Goal: Information Seeking & Learning: Find specific fact

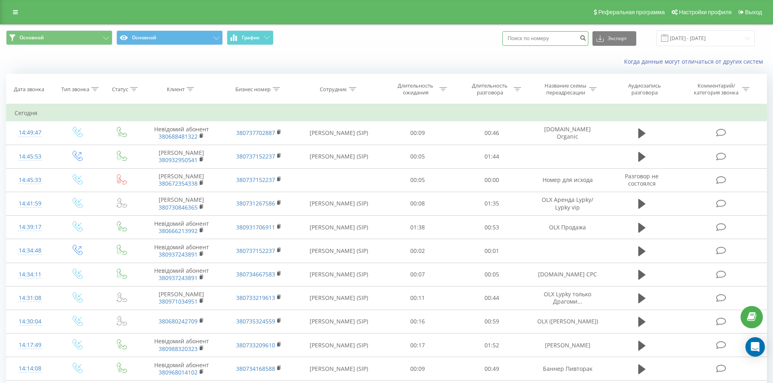
click at [564, 34] on input at bounding box center [545, 38] width 86 height 15
paste input "0660464497"
type input "0660464497"
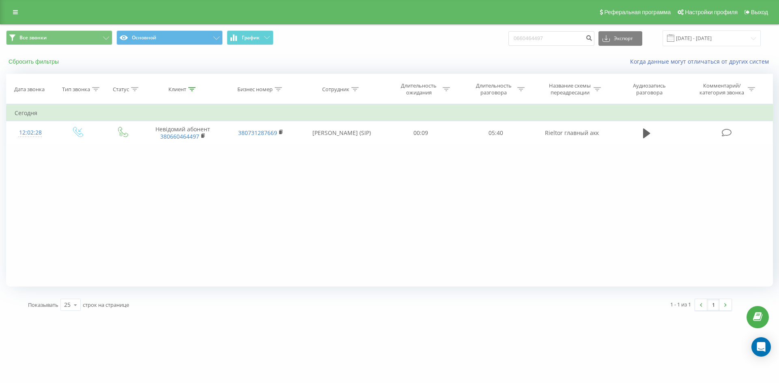
click at [32, 58] on button "Сбросить фильтры" at bounding box center [34, 61] width 57 height 7
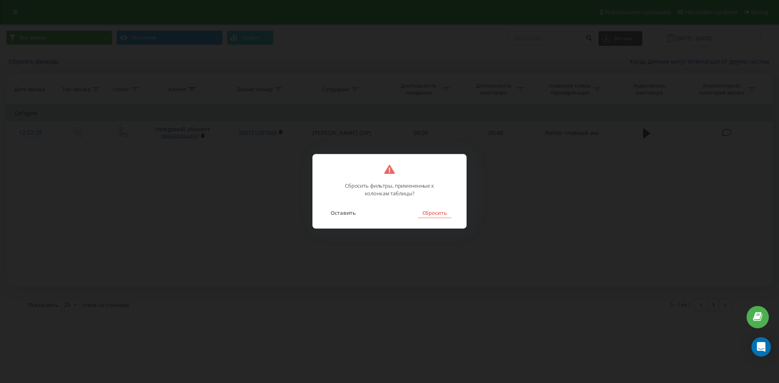
click at [430, 217] on button "Сбросить" at bounding box center [434, 213] width 33 height 11
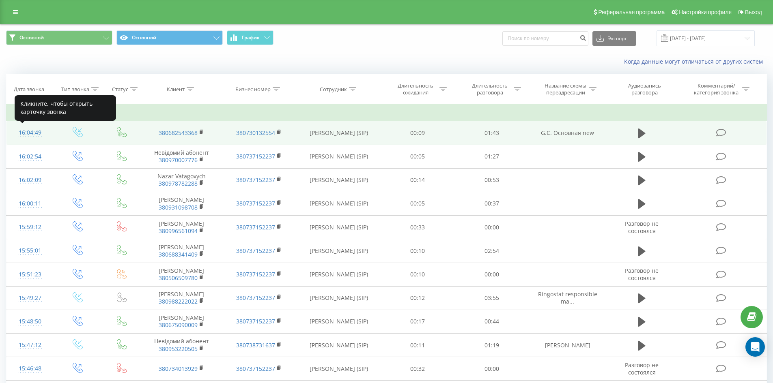
click at [29, 134] on div "16:04:49" at bounding box center [30, 133] width 31 height 16
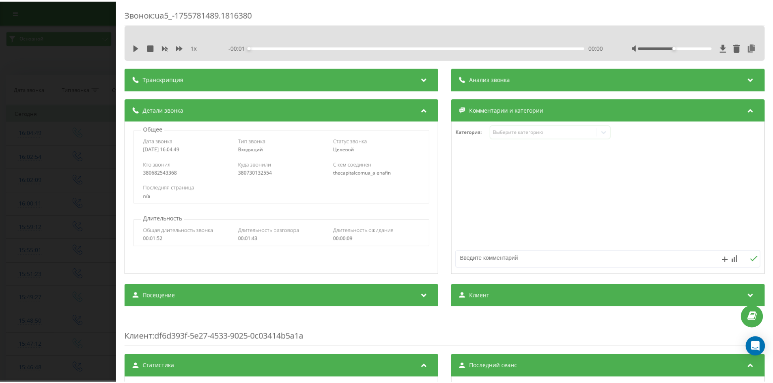
scroll to position [162, 0]
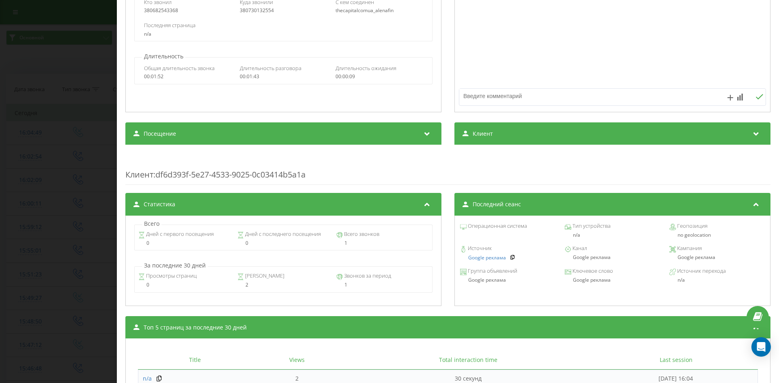
click at [78, 129] on div "Звонок : ua5_-1755781489.1816380 1 x - 00:01 00:00 00:00 Транскрипция Для анали…" at bounding box center [389, 191] width 779 height 383
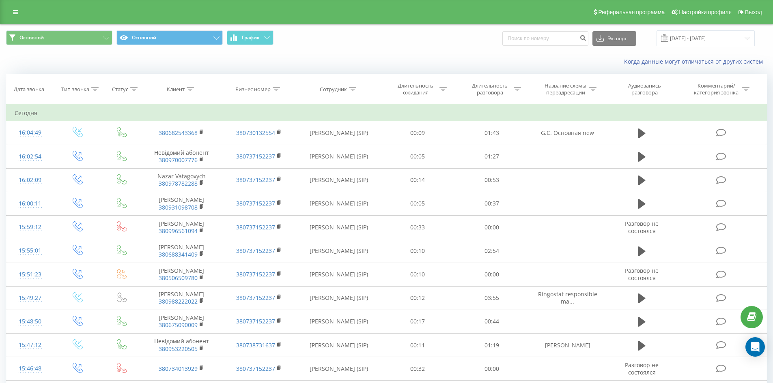
click at [549, 46] on div "Экспорт .csv .xls .xlsx 21.05.2025 - 21.08.2025" at bounding box center [628, 38] width 252 height 16
click at [547, 43] on input at bounding box center [545, 38] width 86 height 15
paste input "380509059923"
type input "380509059923"
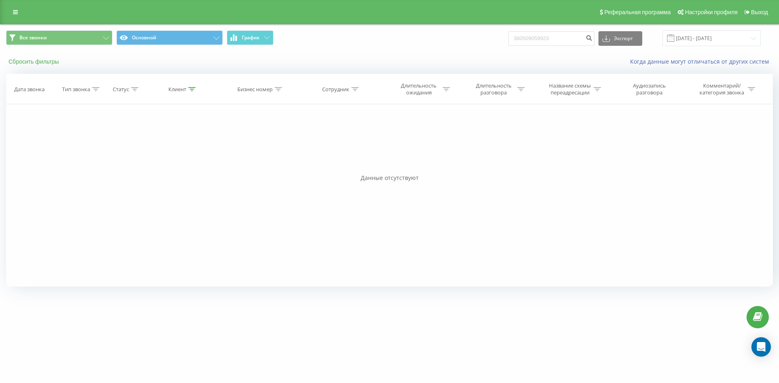
click at [39, 63] on button "Сбросить фильтры" at bounding box center [34, 61] width 57 height 7
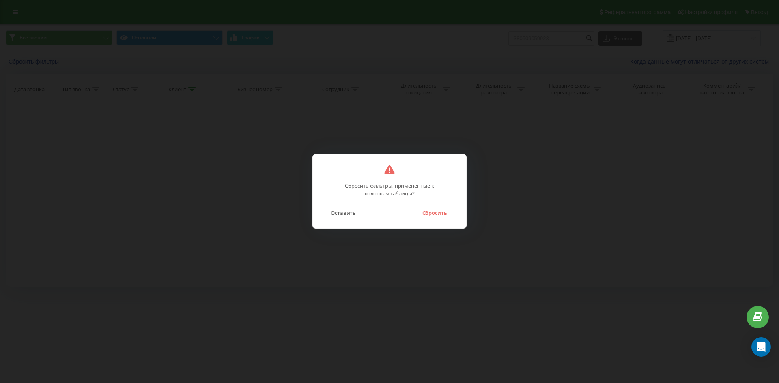
click at [431, 214] on button "Сбросить" at bounding box center [434, 213] width 33 height 11
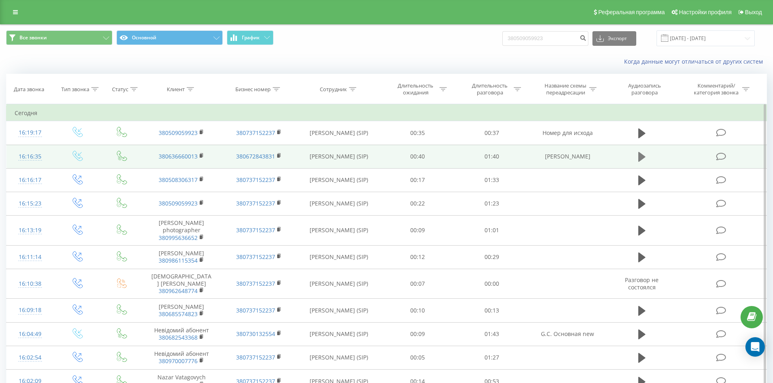
click at [642, 156] on icon at bounding box center [641, 157] width 7 height 10
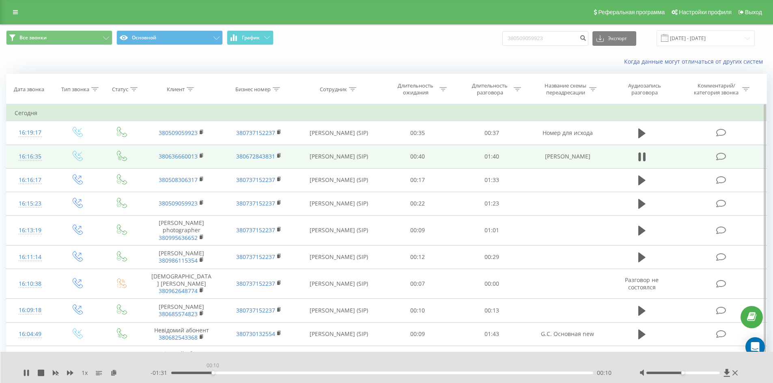
click at [213, 372] on div "00:10" at bounding box center [382, 373] width 422 height 2
drag, startPoint x: 262, startPoint y: 373, endPoint x: 268, endPoint y: 373, distance: 6.1
click at [263, 373] on div "00:21" at bounding box center [382, 373] width 422 height 2
click at [381, 373] on div "00:50" at bounding box center [382, 373] width 422 height 2
click at [391, 374] on div "00:50" at bounding box center [382, 373] width 422 height 2
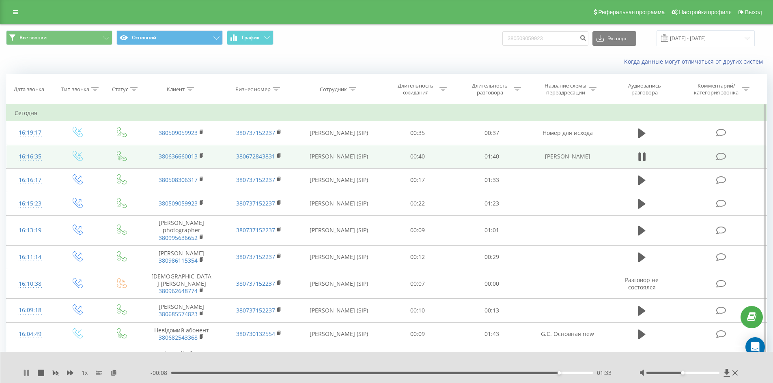
click at [29, 372] on icon at bounding box center [26, 373] width 6 height 6
drag, startPoint x: 594, startPoint y: 157, endPoint x: 540, endPoint y: 159, distance: 54.4
click at [540, 159] on td "Баннер Меделян" at bounding box center [567, 157] width 77 height 24
copy td "Баннер Меделян"
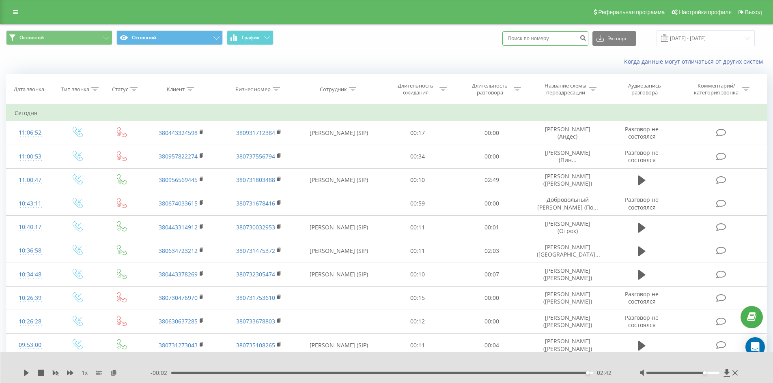
click at [531, 36] on input at bounding box center [545, 38] width 86 height 15
paste input "380509059923"
type input "380509059923"
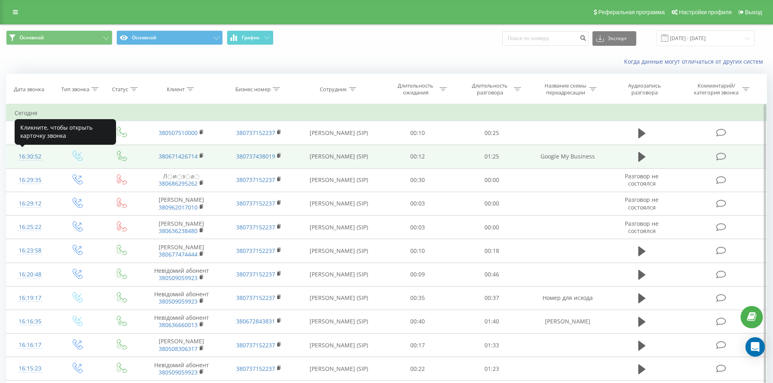
click at [19, 157] on div "16:30:52" at bounding box center [30, 157] width 31 height 16
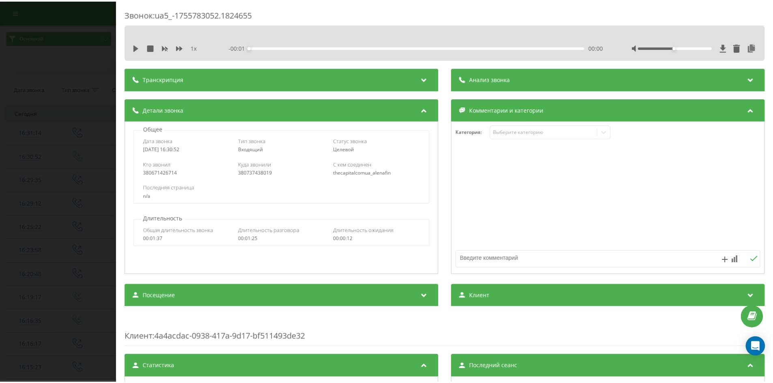
scroll to position [162, 0]
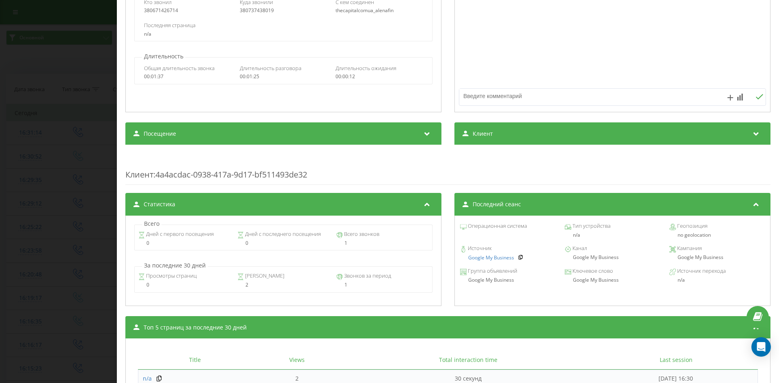
click at [64, 142] on div "Звонок : ua5_-1755783052.1824655 1 x - 00:01 00:00 00:00 Транскрипция Для анали…" at bounding box center [389, 191] width 779 height 383
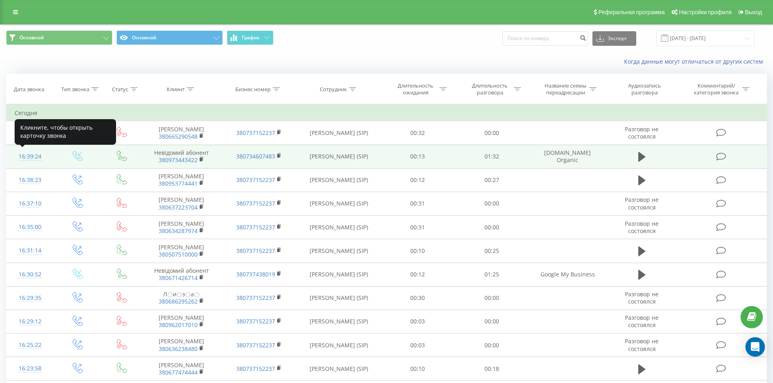
click at [21, 156] on div "16:39:24" at bounding box center [30, 157] width 31 height 16
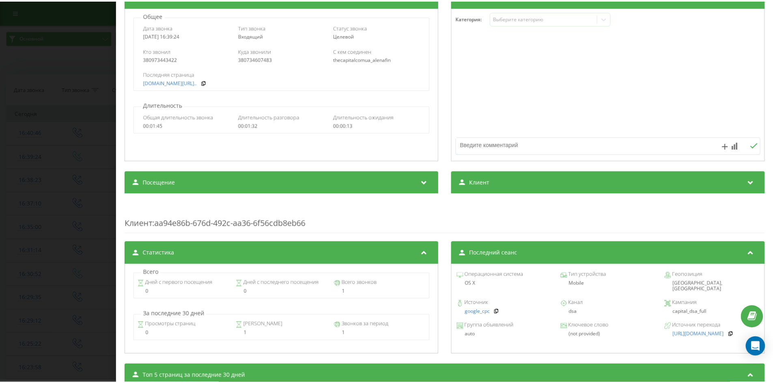
scroll to position [122, 0]
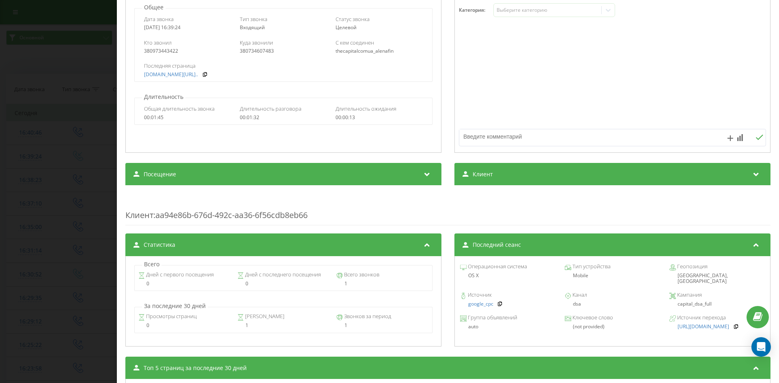
click at [70, 127] on div "Звонок : ua5_-1755783564.1827590 1 x - 00:01 00:00 00:00 Транскрипция Для анали…" at bounding box center [389, 191] width 779 height 383
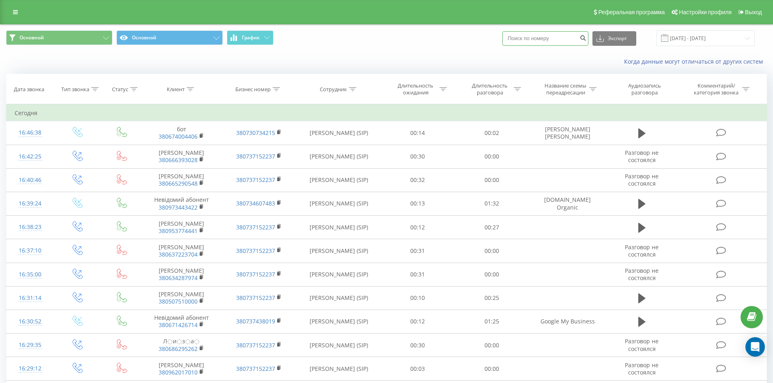
click at [553, 39] on input at bounding box center [545, 38] width 86 height 15
paste input "068 254 3368"
type input "068 254 3368"
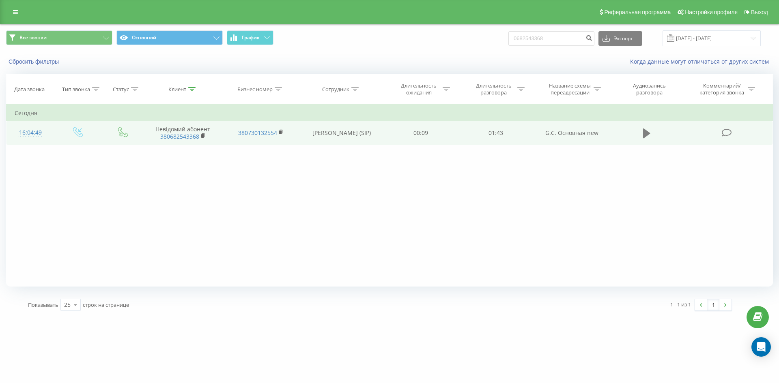
click at [643, 136] on icon at bounding box center [646, 133] width 7 height 11
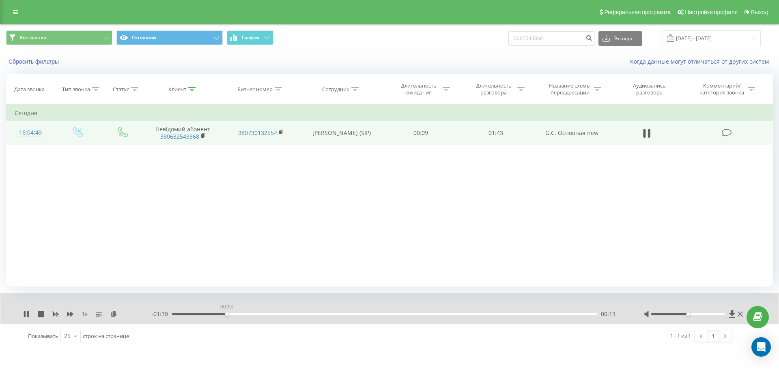
click at [226, 315] on div "00:13" at bounding box center [384, 314] width 425 height 2
click at [270, 314] on div "00:17" at bounding box center [384, 314] width 425 height 2
click at [336, 315] on div "00:24" at bounding box center [384, 314] width 425 height 2
click at [27, 315] on icon at bounding box center [26, 314] width 6 height 6
click at [557, 39] on input "0682543368" at bounding box center [551, 38] width 86 height 15
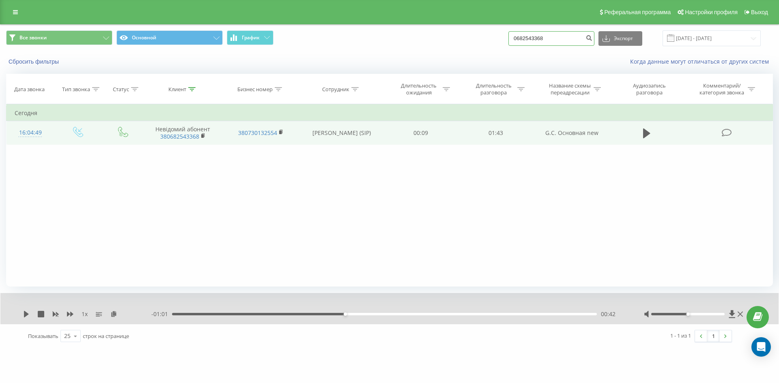
click at [557, 39] on input "0682543368" at bounding box center [551, 38] width 86 height 15
paste input "096 333 8993"
type input "096 333 8993"
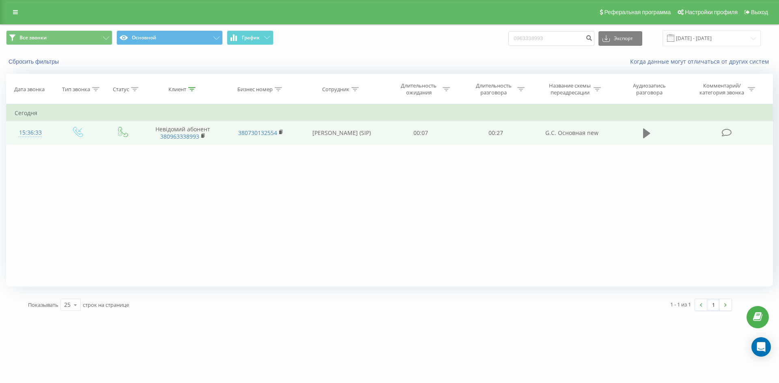
click at [646, 132] on icon at bounding box center [646, 134] width 7 height 10
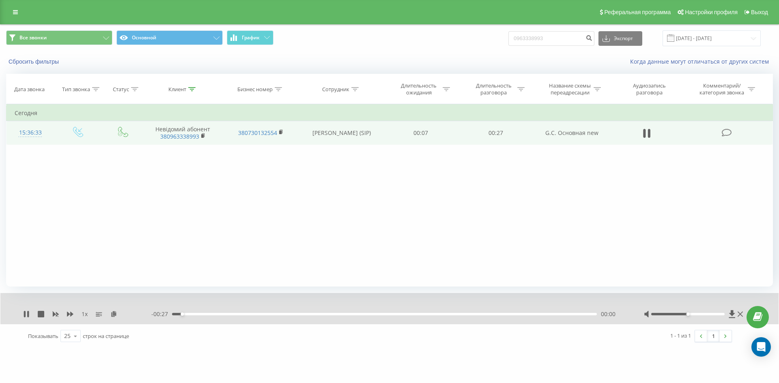
click at [259, 314] on div "00:00" at bounding box center [384, 314] width 425 height 2
click at [28, 316] on icon at bounding box center [28, 314] width 2 height 6
click at [560, 39] on input "0963338993" at bounding box center [551, 38] width 86 height 15
paste input "097 304 7691"
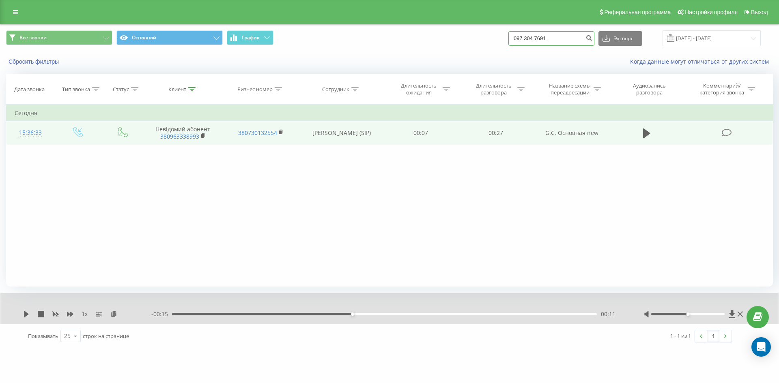
type input "097 304 7691"
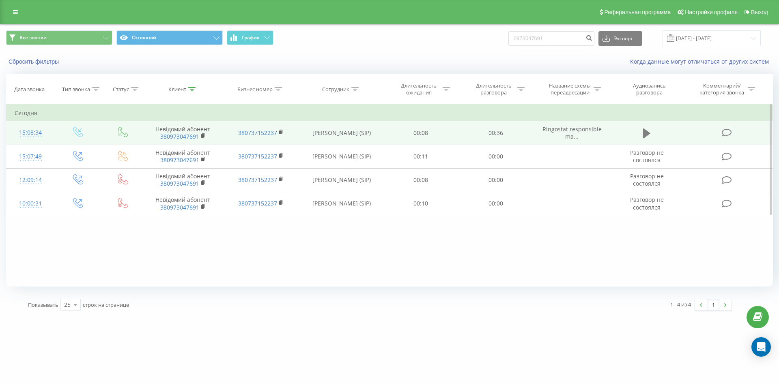
click at [646, 132] on icon at bounding box center [646, 134] width 7 height 10
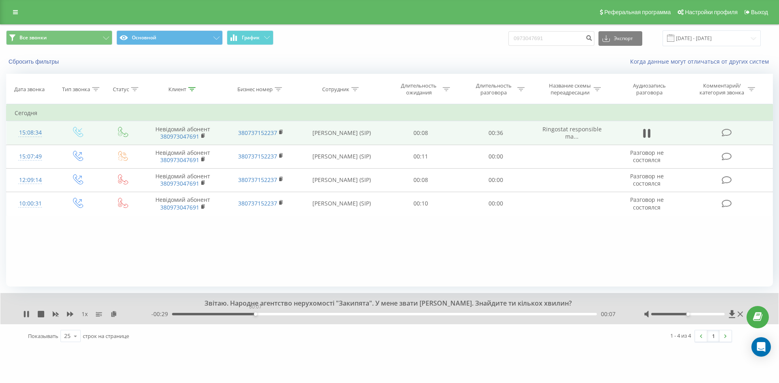
click at [255, 314] on div "00:07" at bounding box center [384, 314] width 425 height 2
click at [28, 313] on icon at bounding box center [28, 314] width 2 height 6
click at [35, 62] on button "Сбросить фильтры" at bounding box center [34, 61] width 57 height 7
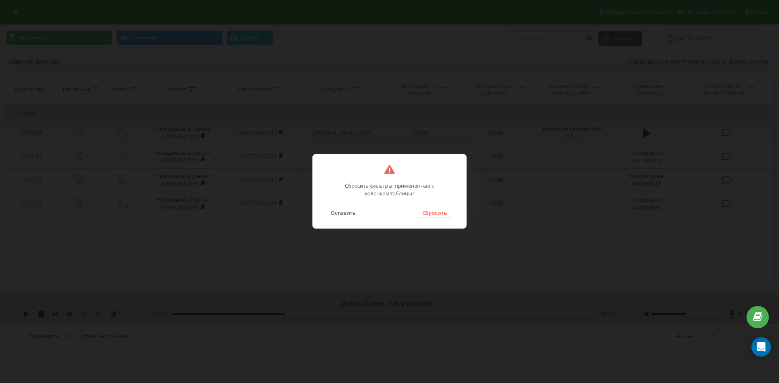
click at [437, 217] on button "Сбросить" at bounding box center [434, 213] width 33 height 11
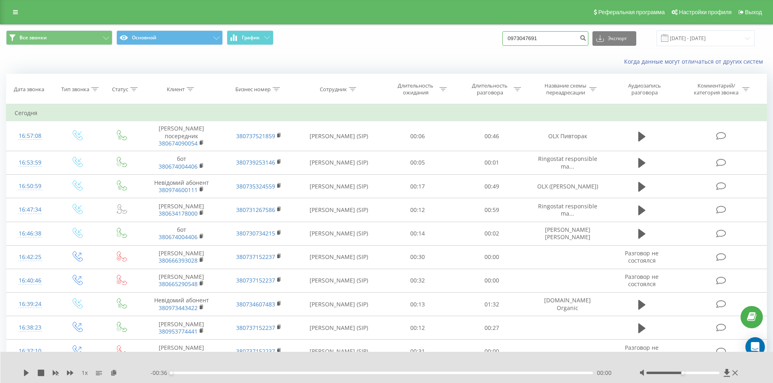
click at [556, 34] on input "0973047691" at bounding box center [545, 38] width 86 height 15
type input "0"
paste input "097 304 7691"
type input "097 304 7691"
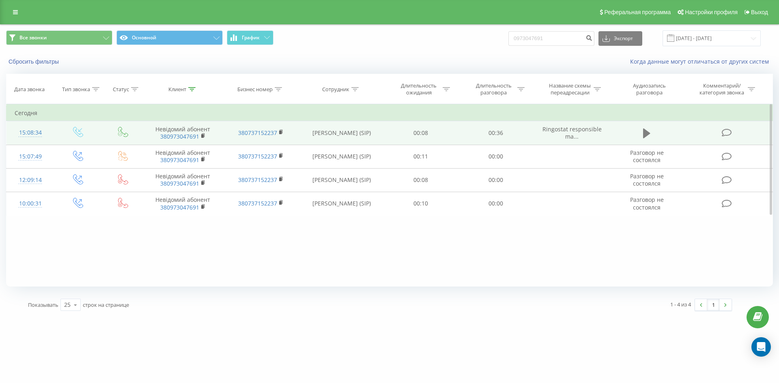
click at [647, 129] on icon at bounding box center [646, 133] width 7 height 11
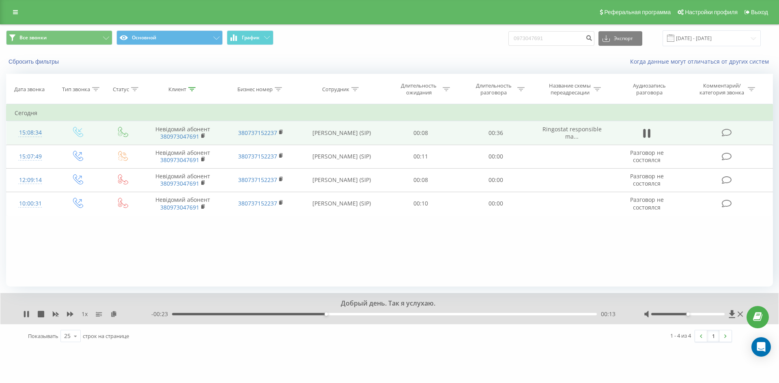
click at [362, 315] on div "00:13" at bounding box center [384, 314] width 425 height 2
click at [440, 314] on div "00:23" at bounding box center [384, 314] width 425 height 2
click at [28, 315] on icon at bounding box center [28, 314] width 2 height 6
click at [568, 38] on input "0973047691" at bounding box center [551, 38] width 86 height 15
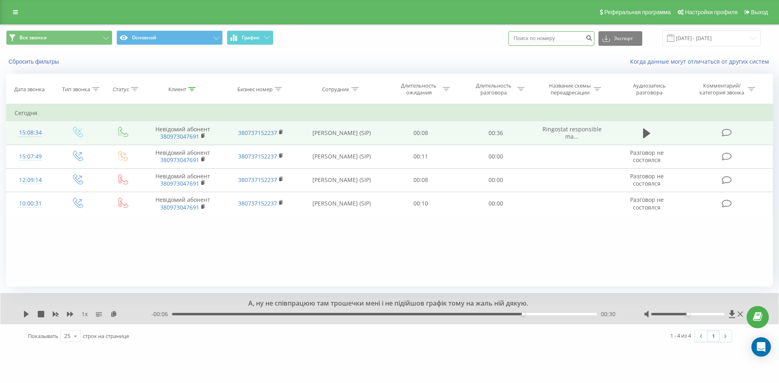
paste input "067 519 5663"
type input "067 519 5663"
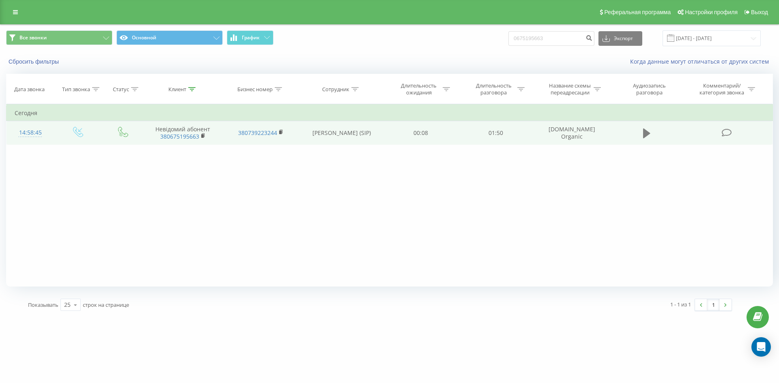
click at [649, 131] on icon at bounding box center [646, 133] width 7 height 11
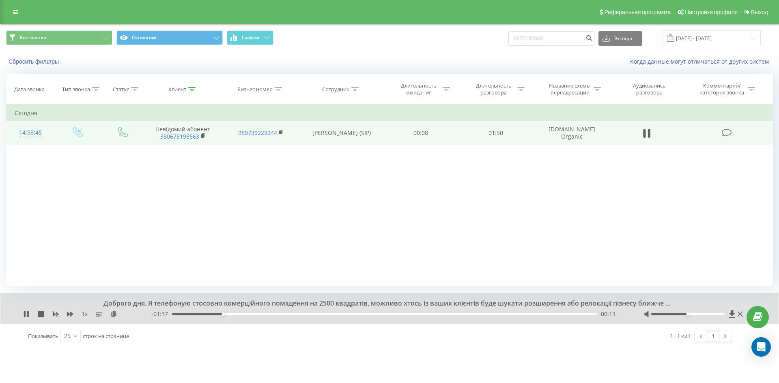
click at [305, 315] on div "00:13" at bounding box center [384, 314] width 425 height 2
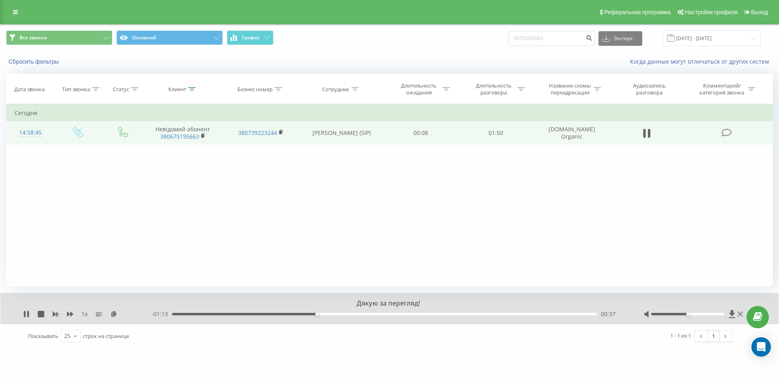
click at [364, 315] on div "00:37" at bounding box center [384, 314] width 425 height 2
click at [436, 316] on div "01:09" at bounding box center [384, 314] width 425 height 2
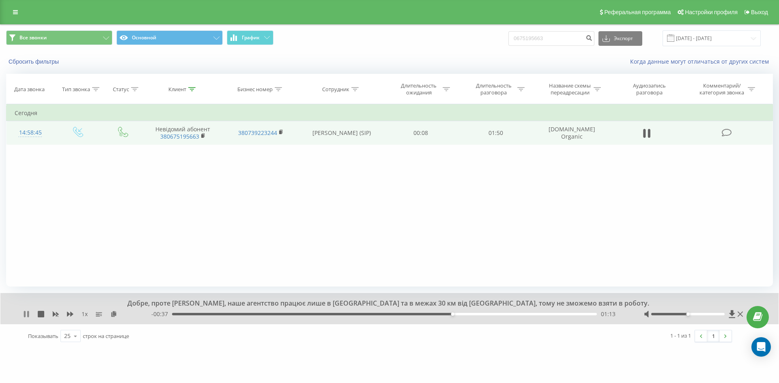
click at [29, 316] on icon at bounding box center [28, 314] width 2 height 6
click at [566, 45] on input "0675195663" at bounding box center [551, 38] width 86 height 15
paste input "068 848 1322"
type input "068 848 1322"
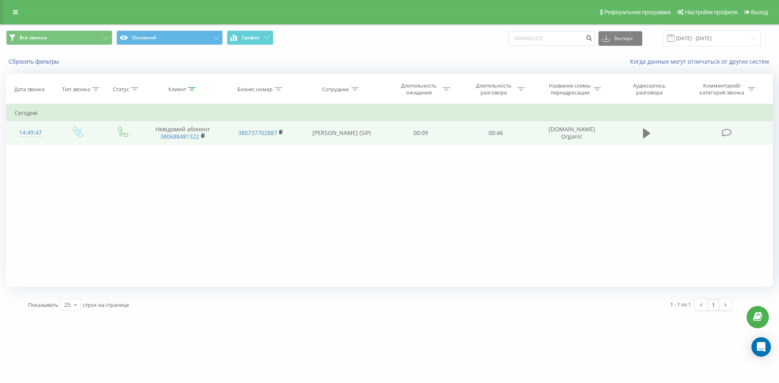
click at [651, 134] on button at bounding box center [647, 133] width 12 height 12
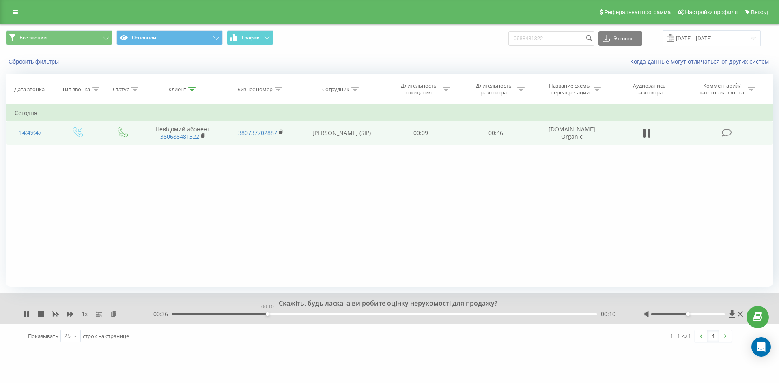
click at [267, 314] on div "00:10" at bounding box center [384, 314] width 425 height 2
click at [25, 312] on icon at bounding box center [25, 314] width 2 height 6
click at [567, 39] on input "0688481322" at bounding box center [551, 38] width 86 height 15
paste input "067 235 4338"
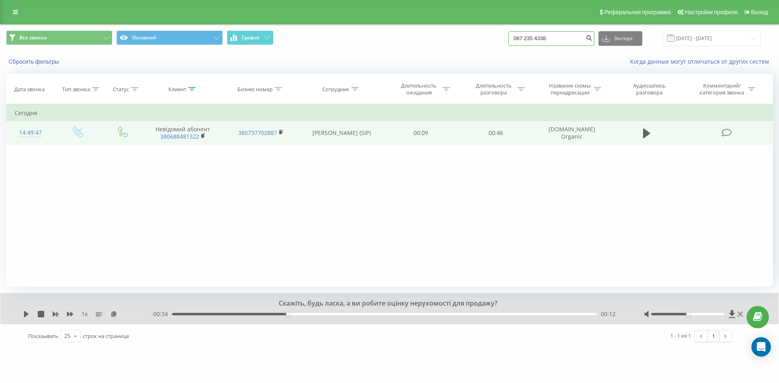
type input "067 235 4338"
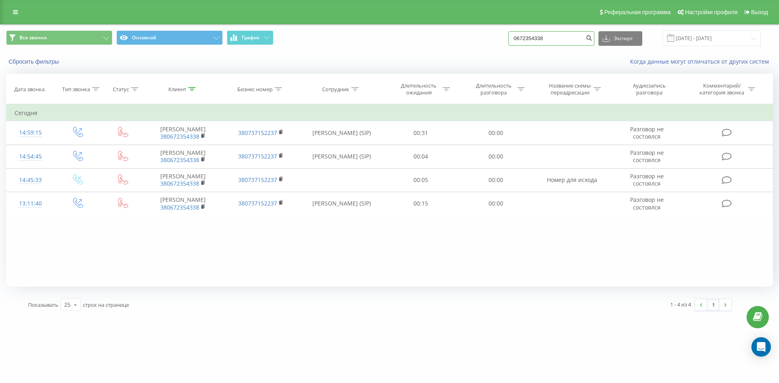
click at [562, 33] on input "0672354338" at bounding box center [551, 38] width 86 height 15
paste input "075 101 3625"
type input "075 101 3625"
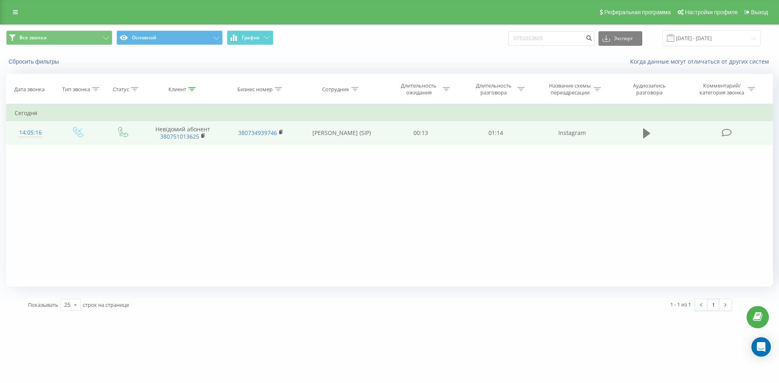
click at [648, 132] on icon at bounding box center [646, 134] width 7 height 10
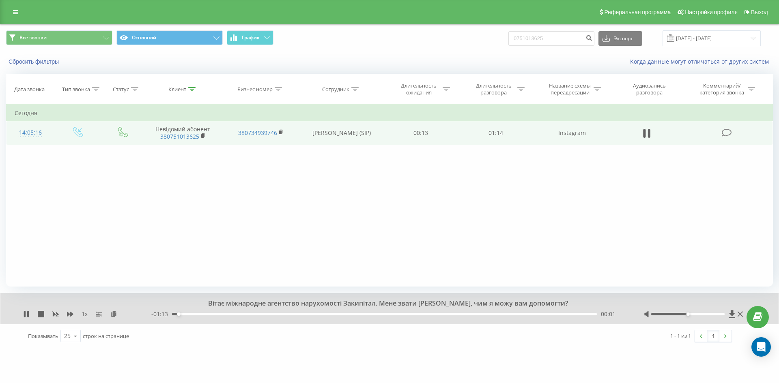
click at [274, 314] on div "00:01" at bounding box center [384, 314] width 425 height 2
click at [359, 314] on div "00:33" at bounding box center [384, 314] width 425 height 2
click at [440, 315] on div "00:33" at bounding box center [384, 314] width 425 height 2
click at [489, 314] on div "00:48" at bounding box center [384, 314] width 425 height 2
click at [24, 316] on icon at bounding box center [25, 314] width 2 height 6
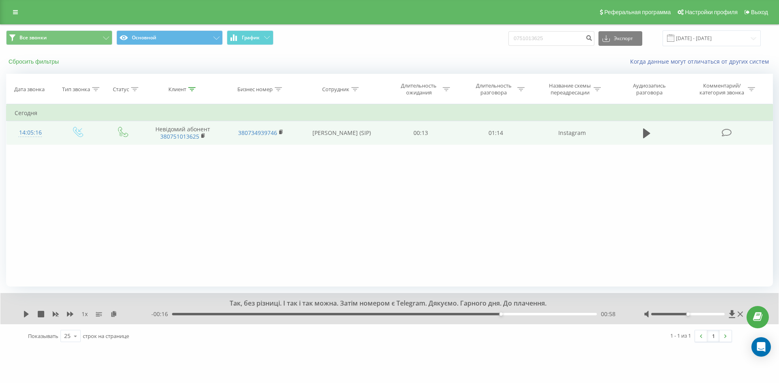
click at [27, 61] on button "Сбросить фильтры" at bounding box center [34, 61] width 57 height 7
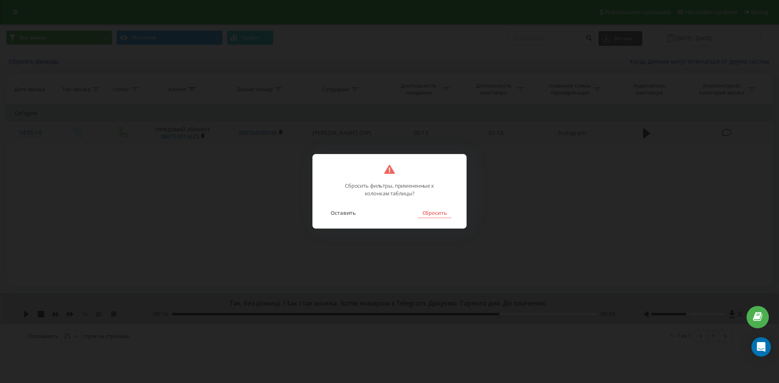
click at [427, 212] on button "Сбросить" at bounding box center [434, 213] width 33 height 11
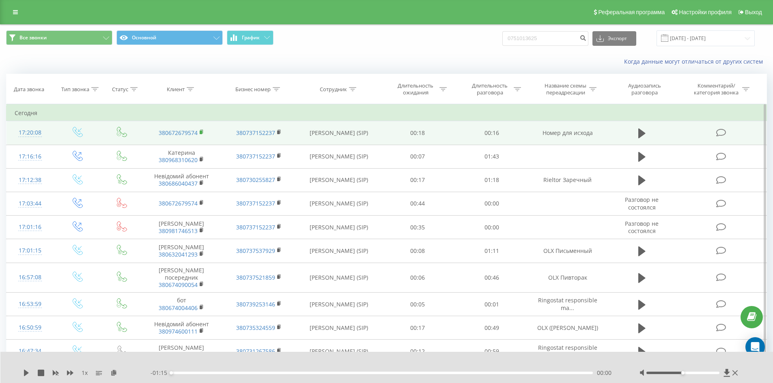
click at [202, 134] on icon at bounding box center [202, 132] width 4 height 6
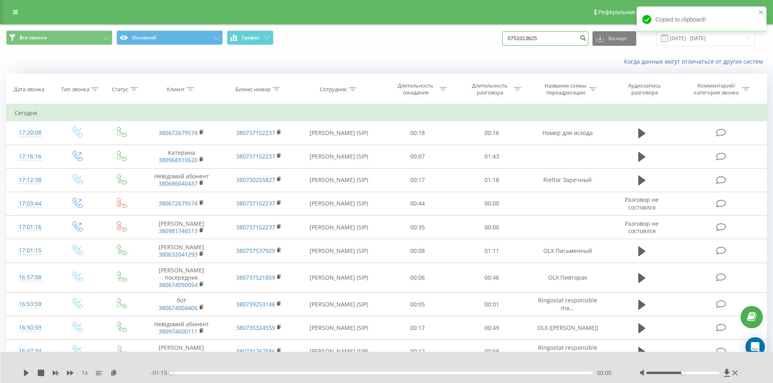
click at [554, 37] on input "0751013625" at bounding box center [545, 38] width 86 height 15
paste input "380672679574"
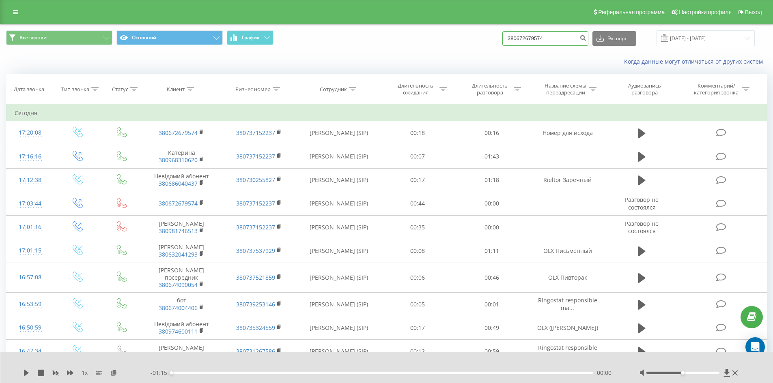
type input "380672679574"
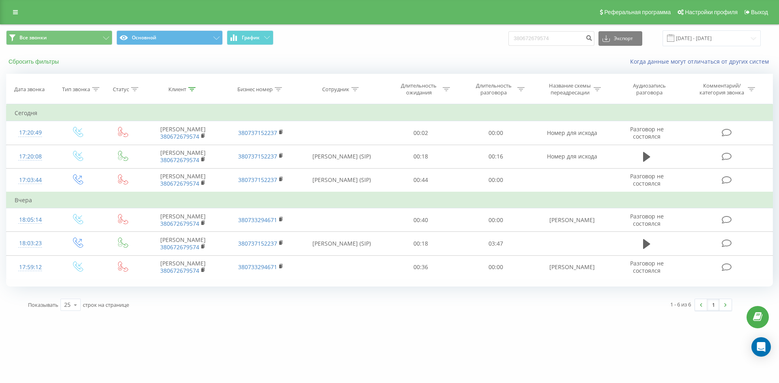
click at [49, 61] on button "Сбросить фильтры" at bounding box center [34, 61] width 57 height 7
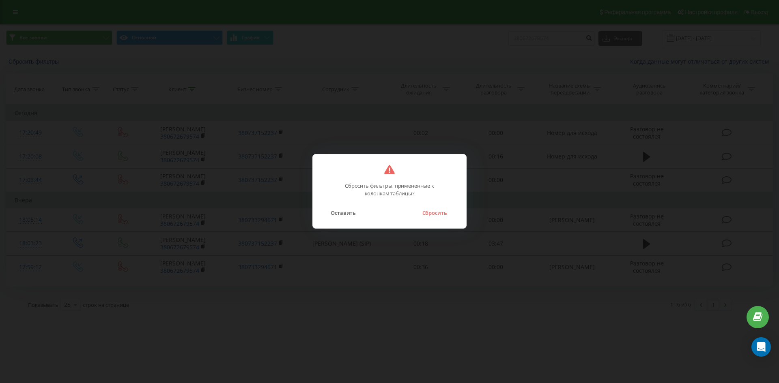
click at [424, 213] on button "Сбросить" at bounding box center [434, 213] width 33 height 11
